Goal: Use online tool/utility

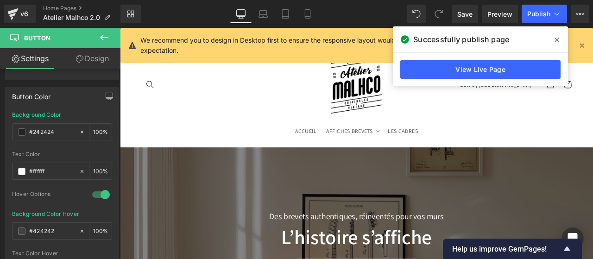
click at [558, 37] on icon at bounding box center [557, 39] width 5 height 7
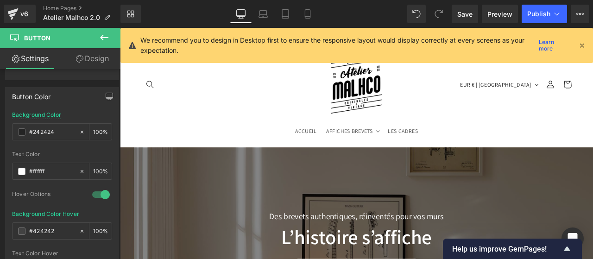
click at [97, 38] on button at bounding box center [104, 38] width 32 height 20
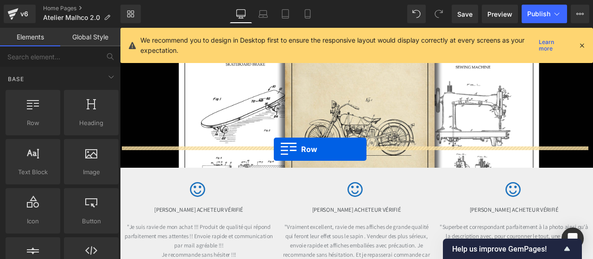
drag, startPoint x: 142, startPoint y: 140, endPoint x: 302, endPoint y: 172, distance: 163.1
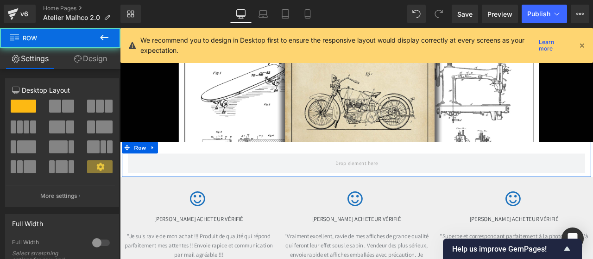
scroll to position [2857, 0]
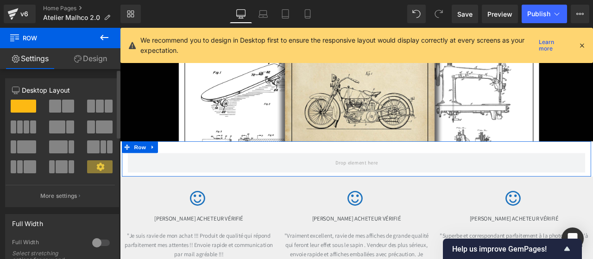
click at [62, 103] on span at bounding box center [68, 106] width 12 height 13
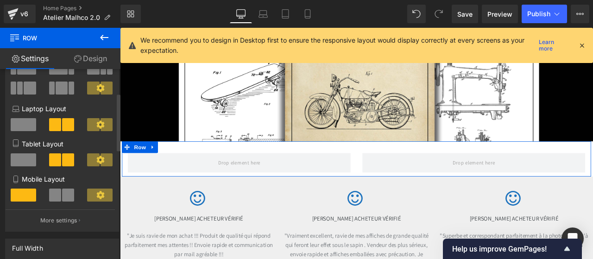
scroll to position [80, 0]
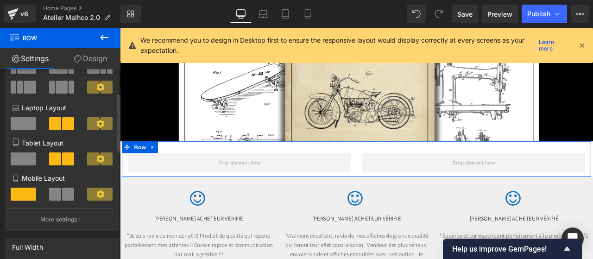
click at [59, 194] on span at bounding box center [55, 194] width 12 height 13
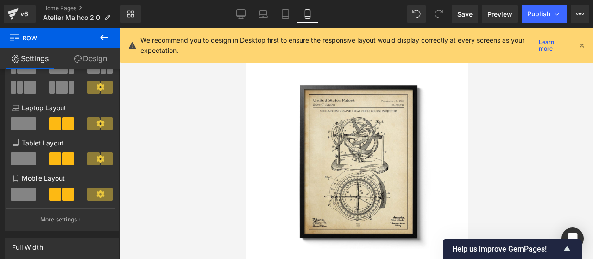
scroll to position [4577, 0]
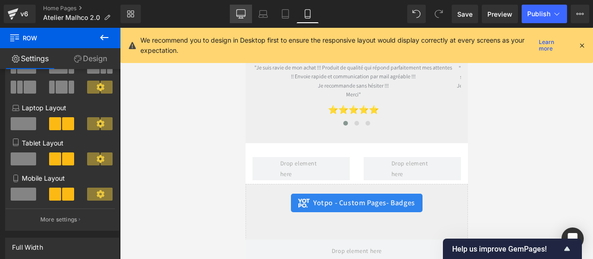
click at [242, 15] on icon at bounding box center [240, 15] width 9 height 0
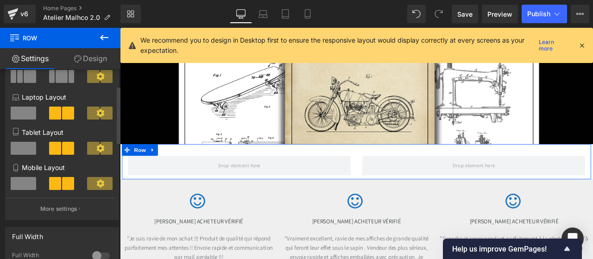
scroll to position [0, 0]
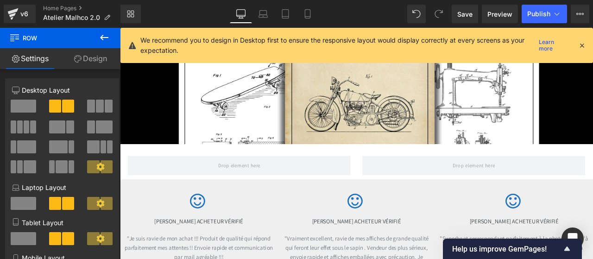
click at [100, 38] on icon at bounding box center [104, 37] width 11 height 11
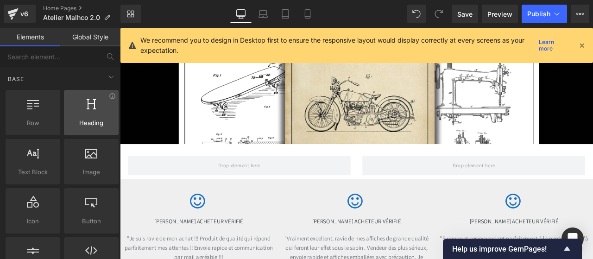
scroll to position [40, 0]
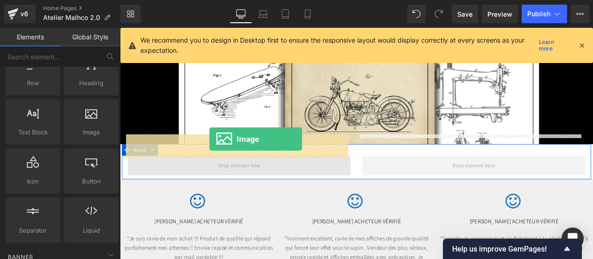
drag, startPoint x: 205, startPoint y: 143, endPoint x: 225, endPoint y: 160, distance: 26.0
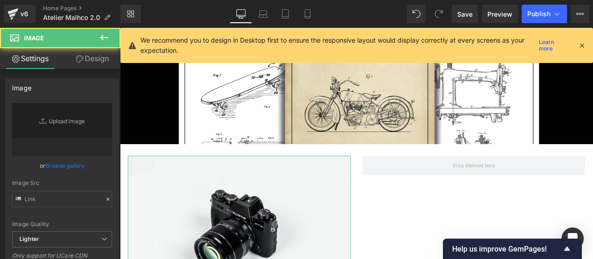
type input "//[DOMAIN_NAME][URL]"
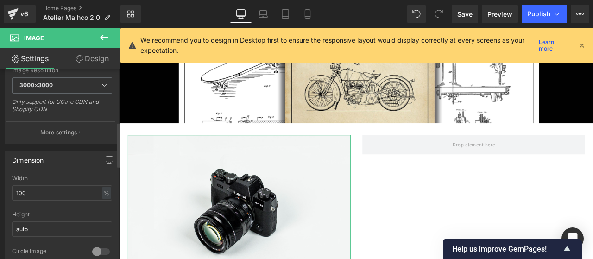
scroll to position [225, 0]
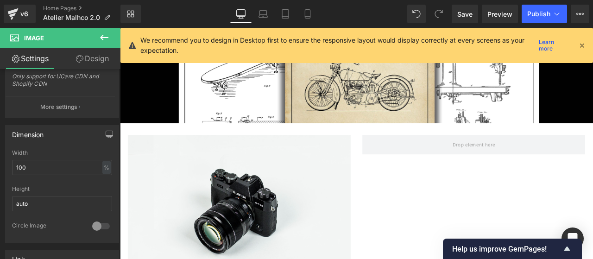
click at [108, 36] on icon at bounding box center [104, 37] width 11 height 11
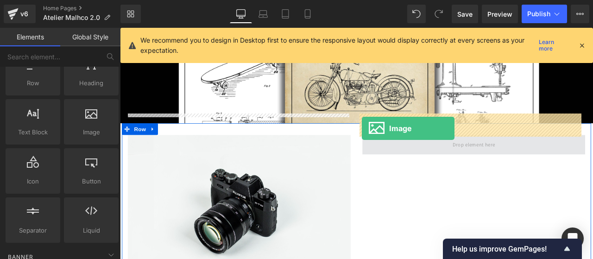
drag, startPoint x: 204, startPoint y: 147, endPoint x: 407, endPoint y: 147, distance: 203.5
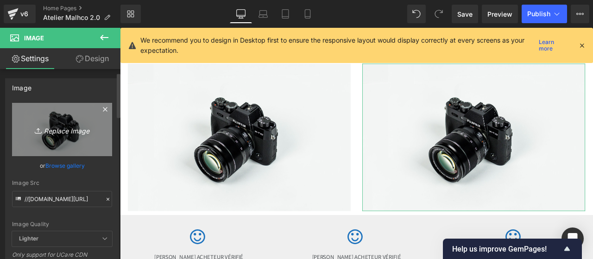
scroll to position [18, 0]
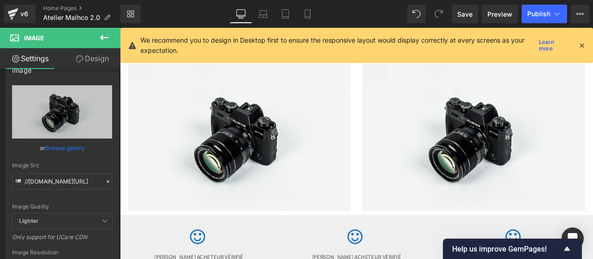
click at [108, 39] on icon at bounding box center [104, 37] width 11 height 11
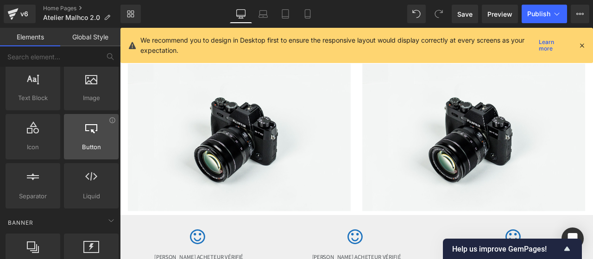
scroll to position [19, 0]
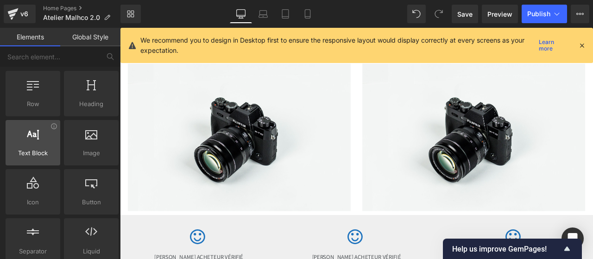
click at [32, 146] on div at bounding box center [32, 137] width 49 height 21
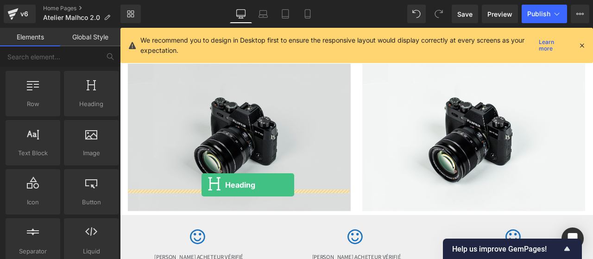
drag, startPoint x: 207, startPoint y: 135, endPoint x: 217, endPoint y: 213, distance: 78.9
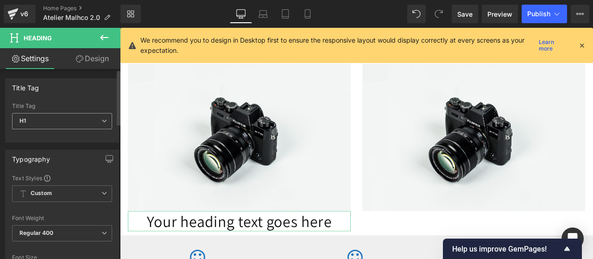
click at [101, 124] on span "H1" at bounding box center [62, 121] width 100 height 16
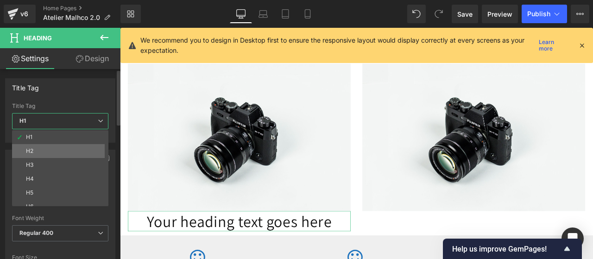
click at [71, 152] on li "H2" at bounding box center [62, 151] width 101 height 14
type input "24"
type input "100"
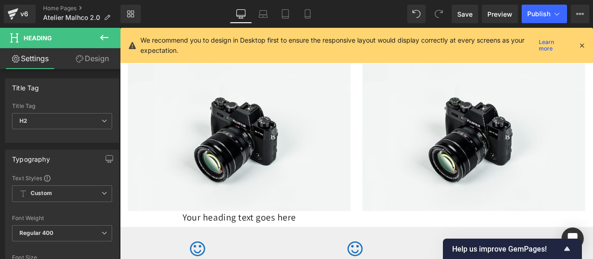
click at [111, 31] on button at bounding box center [104, 38] width 32 height 20
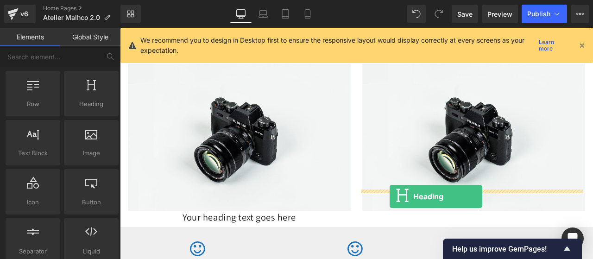
drag, startPoint x: 204, startPoint y: 128, endPoint x: 440, endPoint y: 228, distance: 255.7
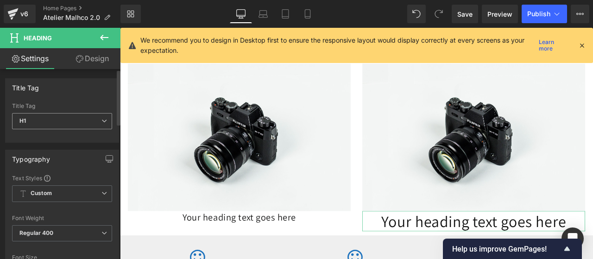
click at [95, 122] on span "H1" at bounding box center [62, 121] width 100 height 16
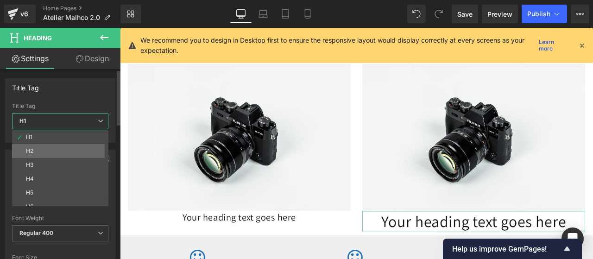
click at [56, 148] on li "H2" at bounding box center [62, 151] width 101 height 14
type input "24"
type input "100"
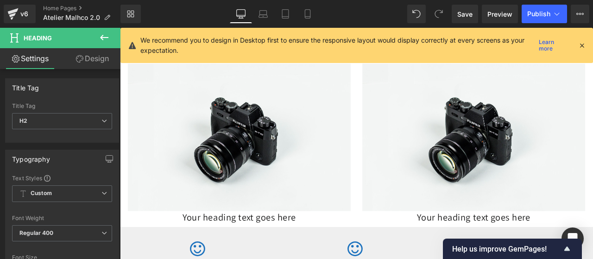
click at [103, 35] on icon at bounding box center [104, 37] width 11 height 11
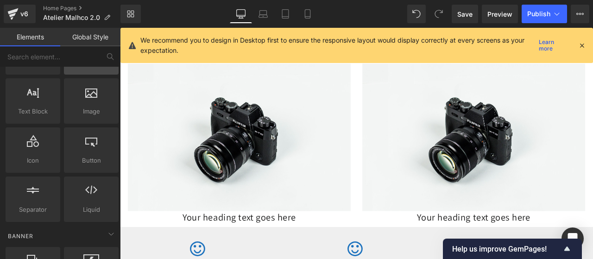
scroll to position [94, 0]
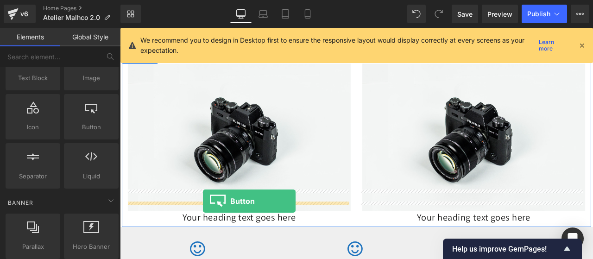
drag, startPoint x: 211, startPoint y: 145, endPoint x: 218, endPoint y: 233, distance: 87.9
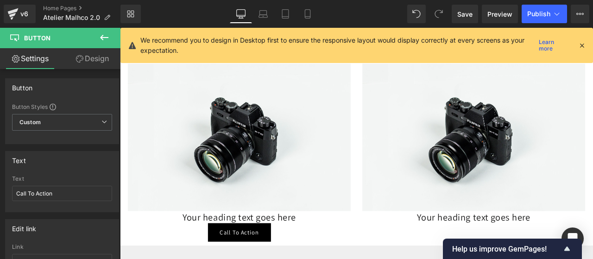
click at [107, 41] on icon at bounding box center [104, 37] width 11 height 11
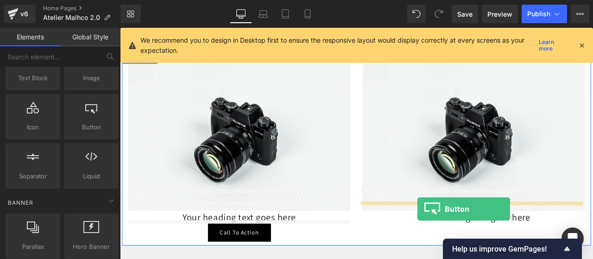
drag, startPoint x: 210, startPoint y: 154, endPoint x: 473, endPoint y: 243, distance: 277.8
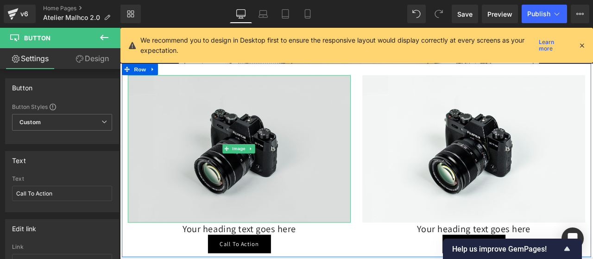
scroll to position [2949, 0]
